Goal: Task Accomplishment & Management: Manage account settings

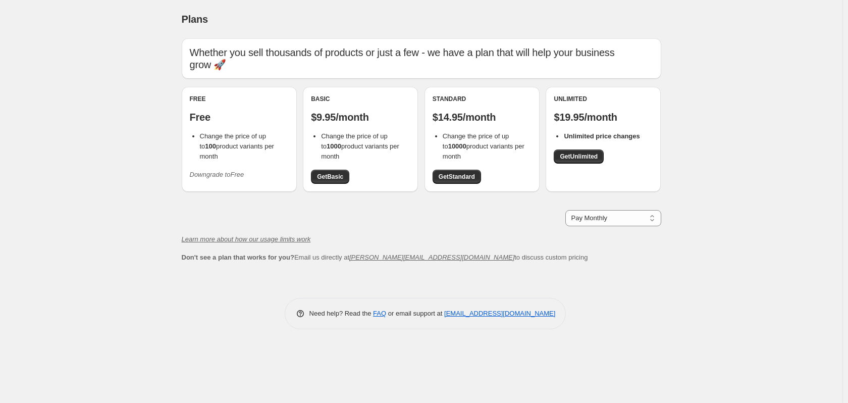
click at [220, 170] on span "Downgrade to Free" at bounding box center [217, 175] width 55 height 10
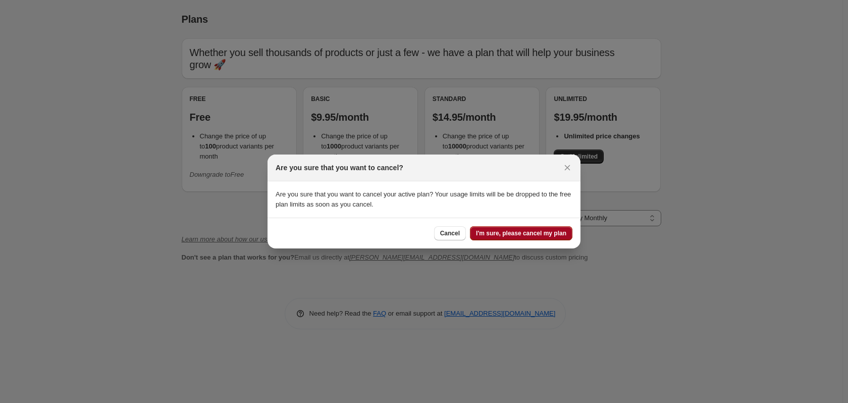
click at [533, 234] on span "I'm sure, please cancel my plan" at bounding box center [521, 233] width 90 height 8
